Goal: Task Accomplishment & Management: Complete application form

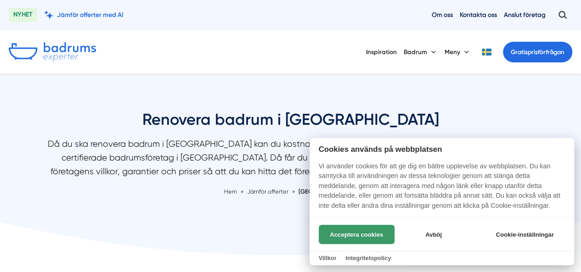
click at [329, 238] on button "Acceptera cookies" at bounding box center [357, 234] width 76 height 19
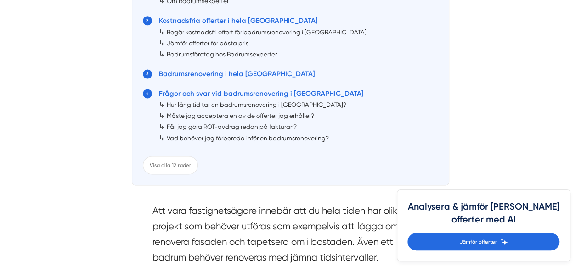
scroll to position [597, 0]
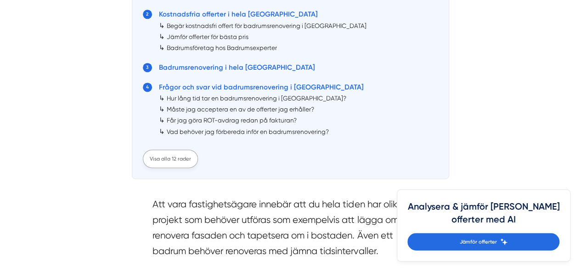
click at [161, 159] on div "Visa alla 12 rader" at bounding box center [170, 159] width 55 height 18
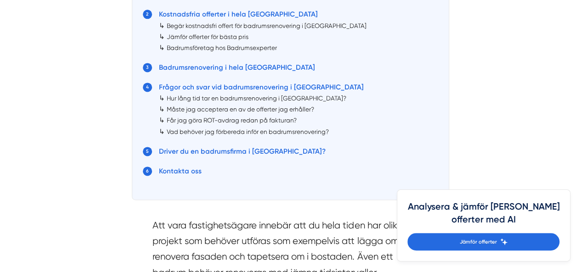
click at [191, 101] on link "Hur lång tid tar en badrumsrenovering i [GEOGRAPHIC_DATA]?" at bounding box center [256, 98] width 179 height 7
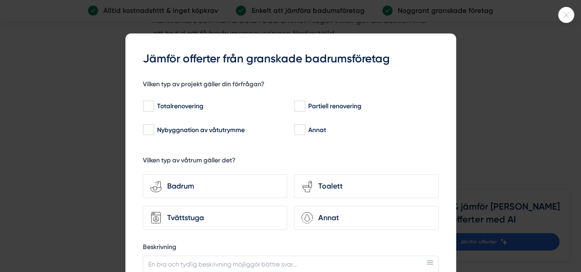
scroll to position [3985, 0]
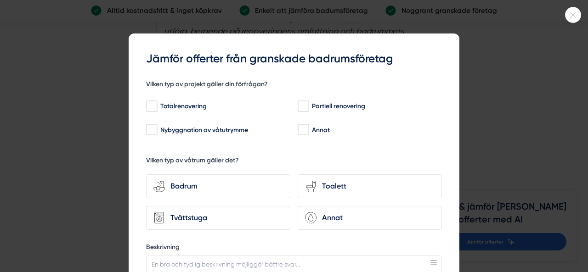
click at [569, 17] on icon at bounding box center [572, 15] width 15 height 6
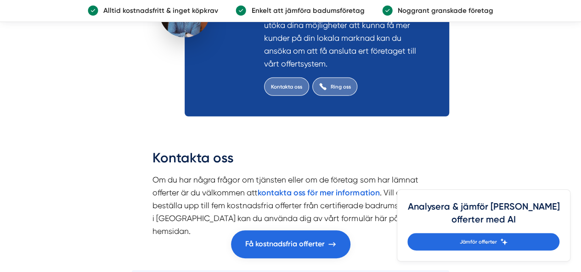
scroll to position [4812, 0]
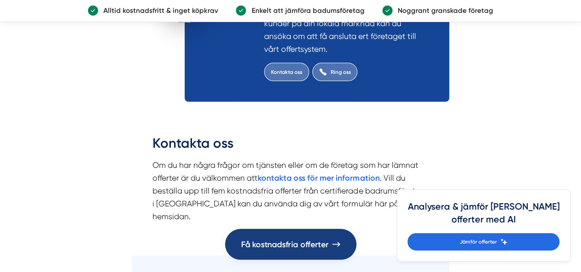
click at [287, 242] on span "Få kostnadsfria offerter" at bounding box center [284, 244] width 87 height 13
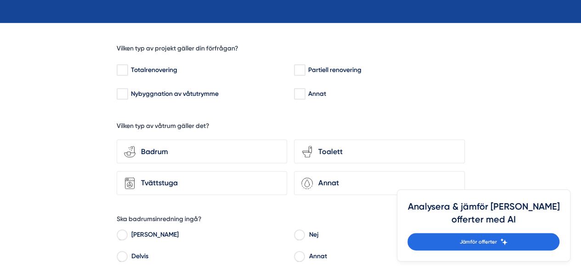
scroll to position [230, 0]
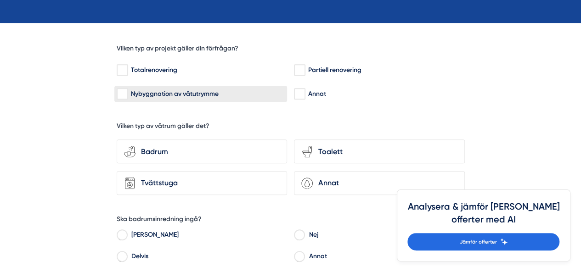
click at [119, 94] on input "Nybyggnation av våtutrymme" at bounding box center [122, 94] width 11 height 9
checkbox input "false"
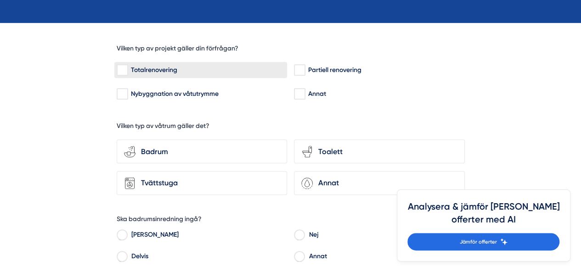
click at [123, 67] on input "Totalrenovering" at bounding box center [122, 70] width 11 height 9
checkbox input "true"
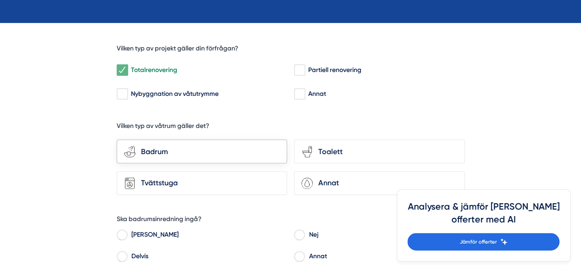
click at [193, 150] on div "Badrum" at bounding box center [207, 152] width 144 height 12
click at [0, 0] on input "bathroom-tub-towel Badrum" at bounding box center [0, 0] width 0 height 0
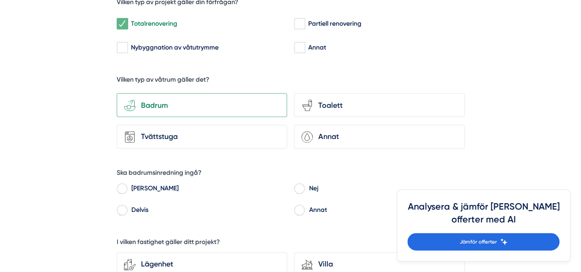
scroll to position [321, 0]
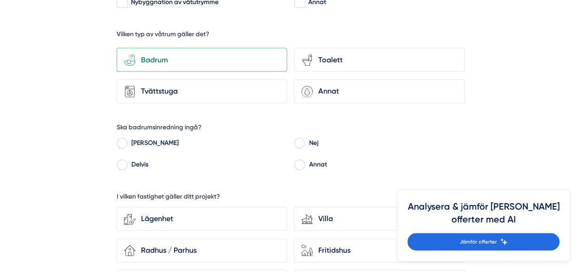
click at [298, 141] on input "Nej" at bounding box center [299, 144] width 11 height 8
radio input "true"
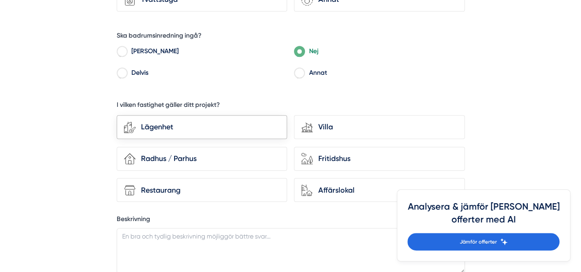
click at [213, 122] on div "Lägenhet" at bounding box center [207, 127] width 144 height 12
click at [0, 0] on input "Lägenhet" at bounding box center [0, 0] width 0 height 0
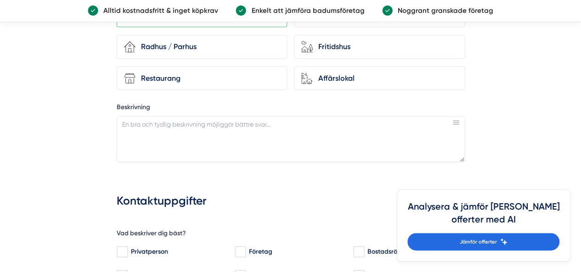
scroll to position [505, 0]
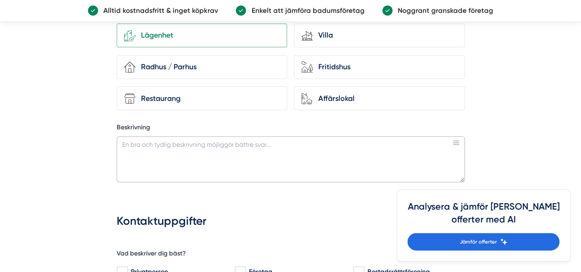
click at [303, 151] on textarea "Beskrivning" at bounding box center [291, 159] width 348 height 46
click at [456, 140] on icon at bounding box center [456, 142] width 6 height 5
click at [359, 144] on textarea "Beskrivning" at bounding box center [291, 159] width 348 height 46
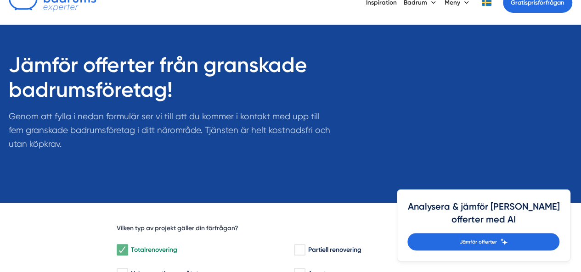
scroll to position [0, 0]
